Goal: Navigation & Orientation: Find specific page/section

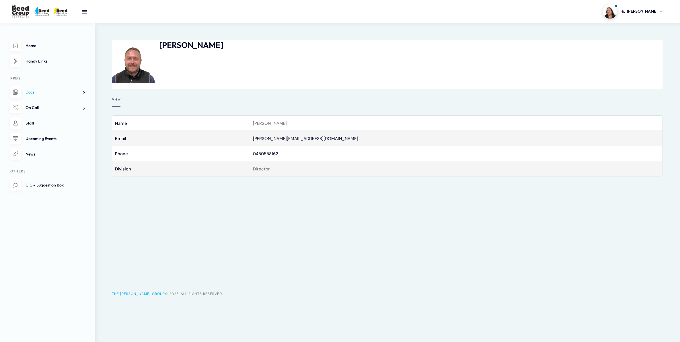
click at [31, 95] on link "Docs" at bounding box center [47, 92] width 75 height 12
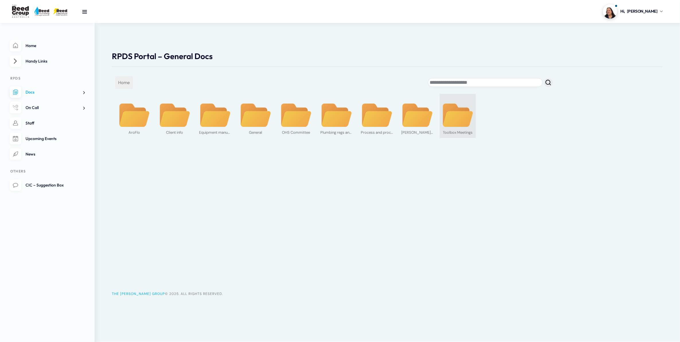
click at [451, 131] on div "Toolbox Meetings" at bounding box center [458, 132] width 32 height 8
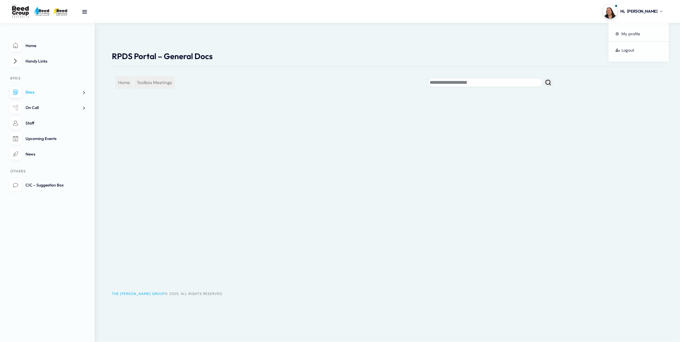
click at [618, 10] on img at bounding box center [610, 11] width 14 height 14
click at [631, 32] on span "My profile" at bounding box center [631, 33] width 19 height 5
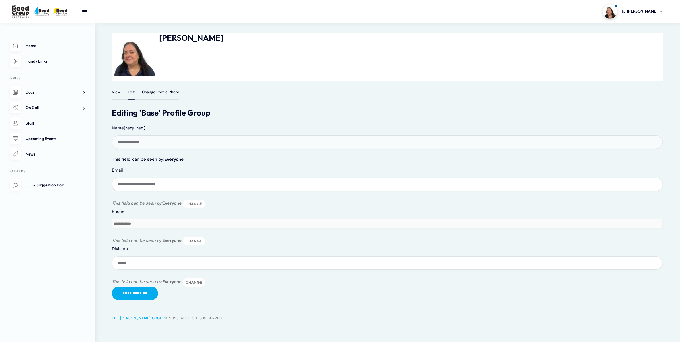
scroll to position [9, 0]
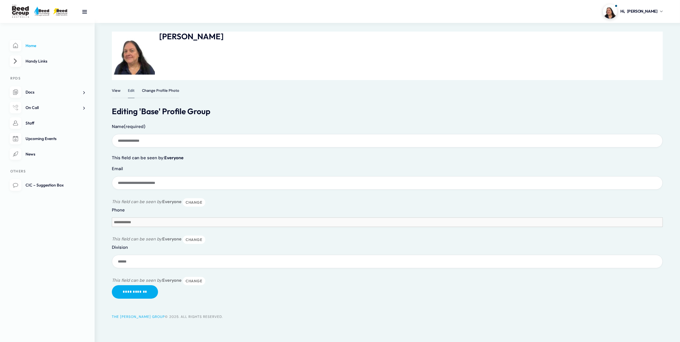
click at [55, 49] on link "Home" at bounding box center [47, 46] width 75 height 12
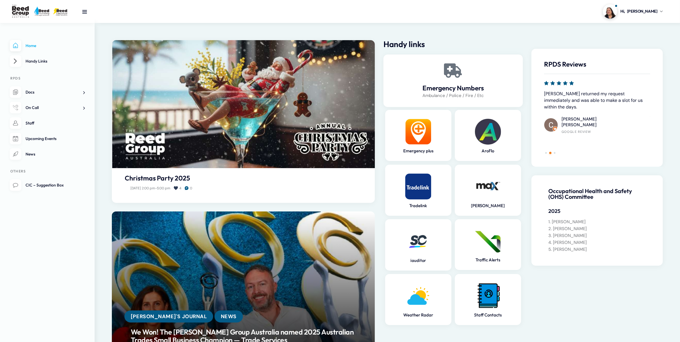
click at [59, 131] on ul "Home Handy Links RPDS Docs AroFlo Rollout Plumbing Regs and Notes Toolbox notes…" at bounding box center [47, 116] width 75 height 152
click at [55, 139] on span "Upcoming Events" at bounding box center [41, 138] width 31 height 5
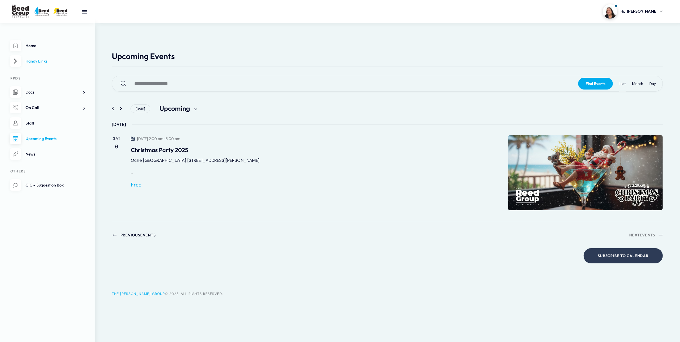
click at [44, 61] on span "Handy Links" at bounding box center [37, 61] width 22 height 5
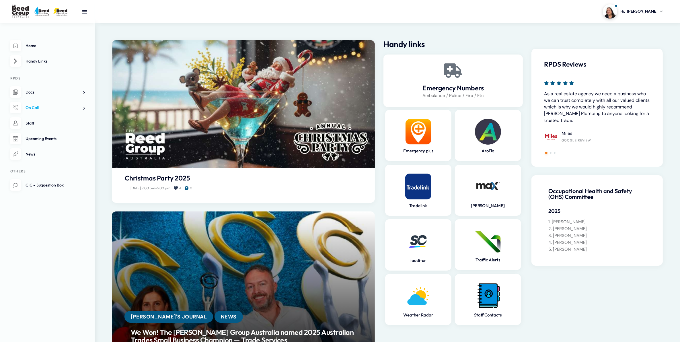
click at [22, 110] on link "On Call" at bounding box center [47, 108] width 75 height 12
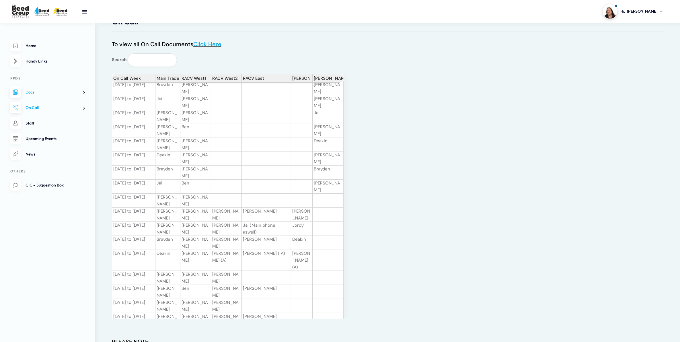
scroll to position [36, 0]
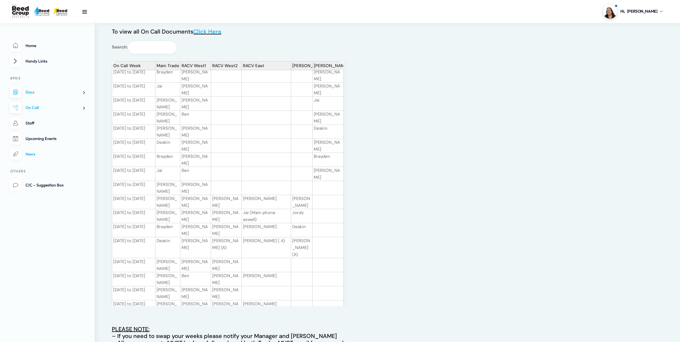
click at [34, 156] on span "News" at bounding box center [31, 154] width 10 height 5
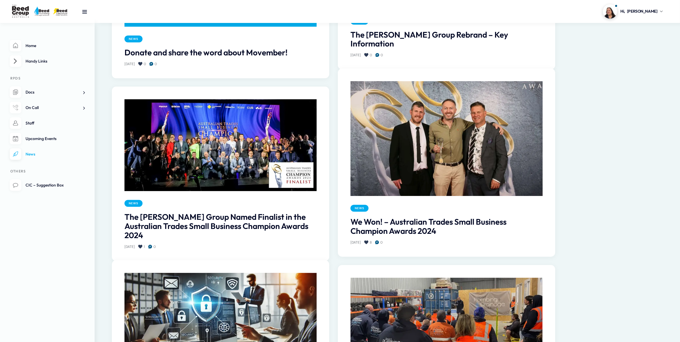
scroll to position [430, 0]
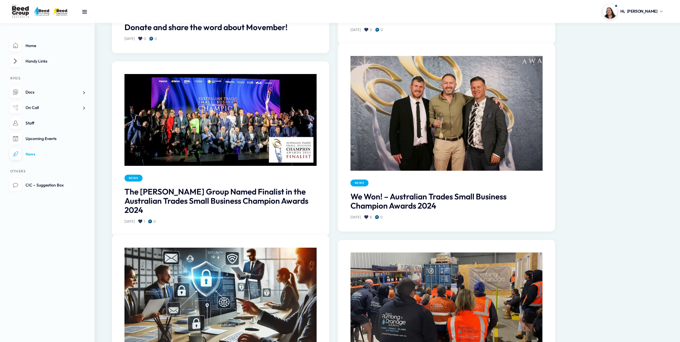
click at [226, 143] on img at bounding box center [221, 120] width 192 height 92
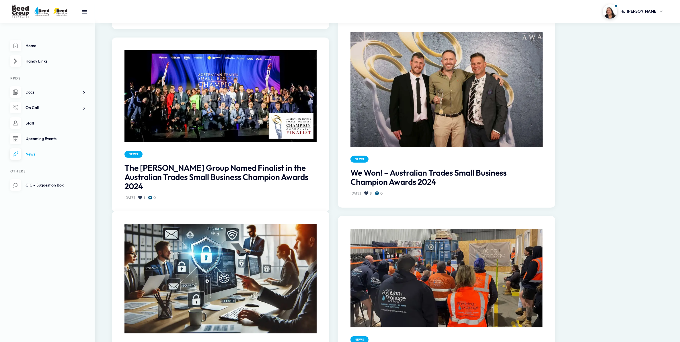
scroll to position [466, 0]
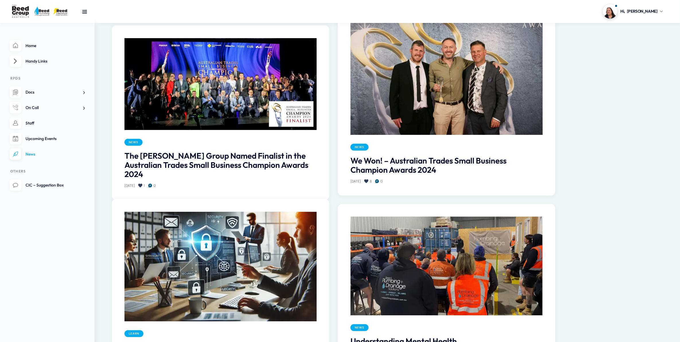
click at [205, 78] on img at bounding box center [221, 84] width 192 height 92
click at [226, 106] on img at bounding box center [221, 84] width 192 height 92
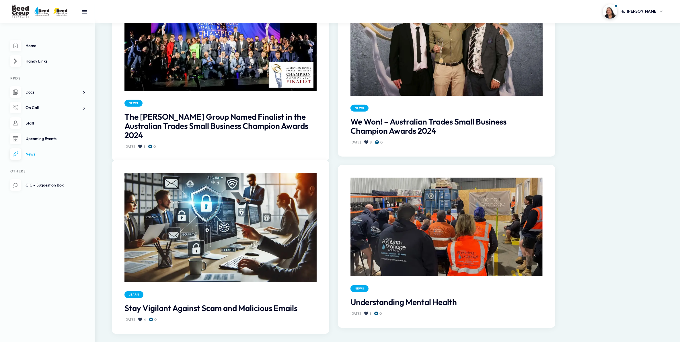
scroll to position [564, 0]
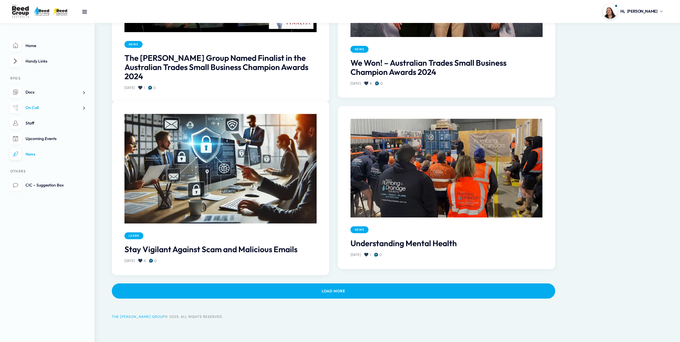
click at [32, 108] on span "On Call" at bounding box center [32, 107] width 13 height 5
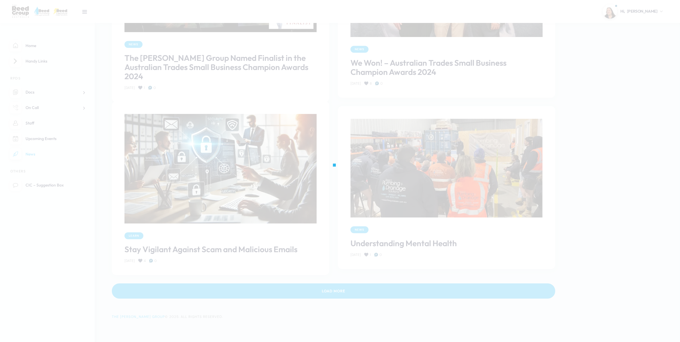
click at [24, 122] on div at bounding box center [340, 171] width 680 height 342
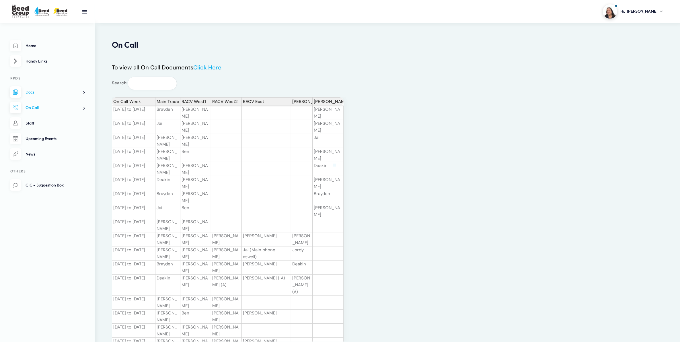
click at [28, 125] on div at bounding box center [340, 171] width 680 height 342
click at [28, 125] on span "Staff" at bounding box center [30, 123] width 9 height 5
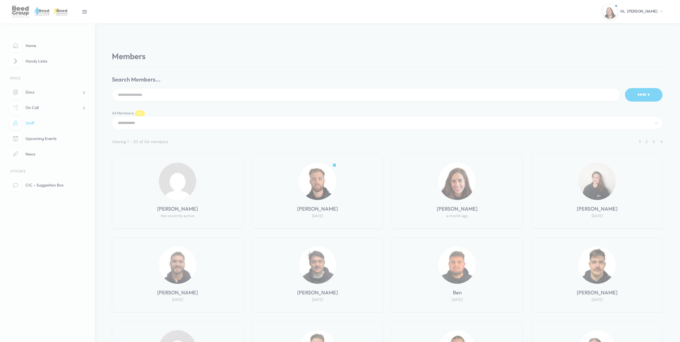
select select "**********"
